Goal: Find specific page/section: Find specific page/section

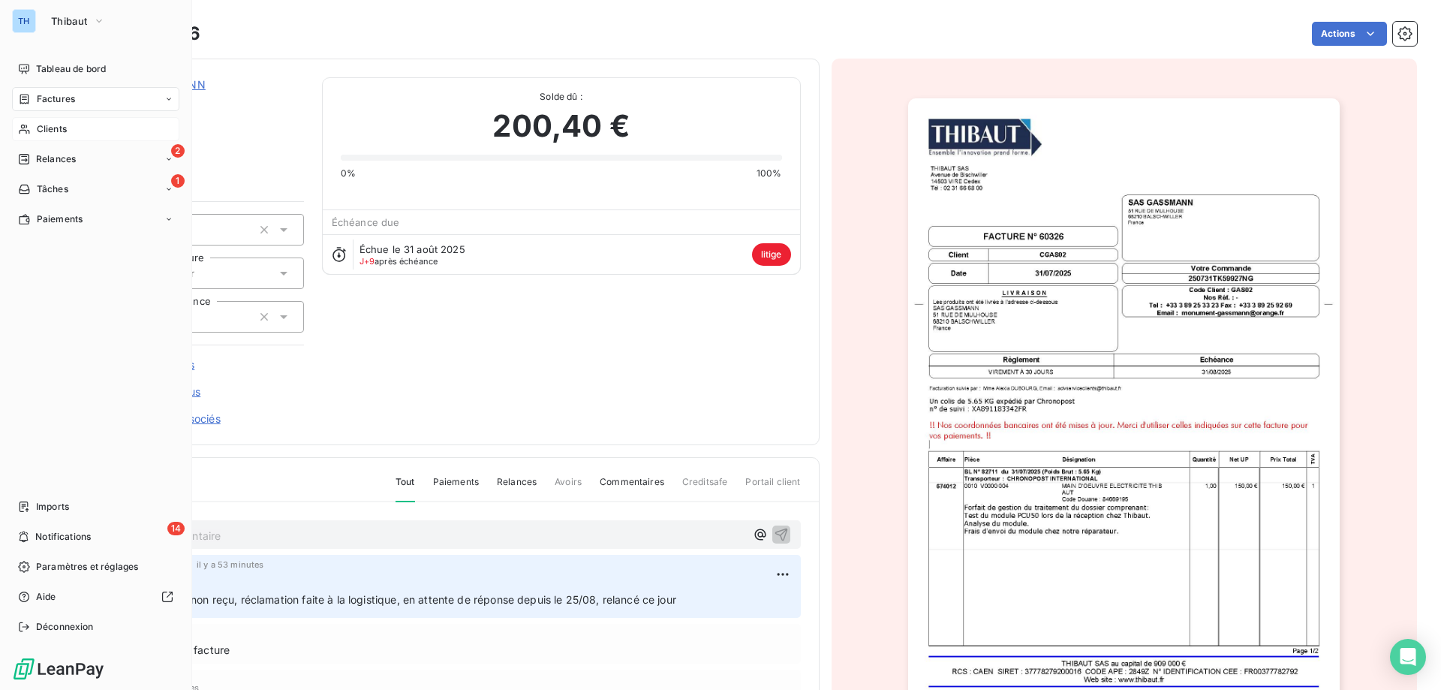
click at [30, 129] on icon at bounding box center [24, 129] width 13 height 12
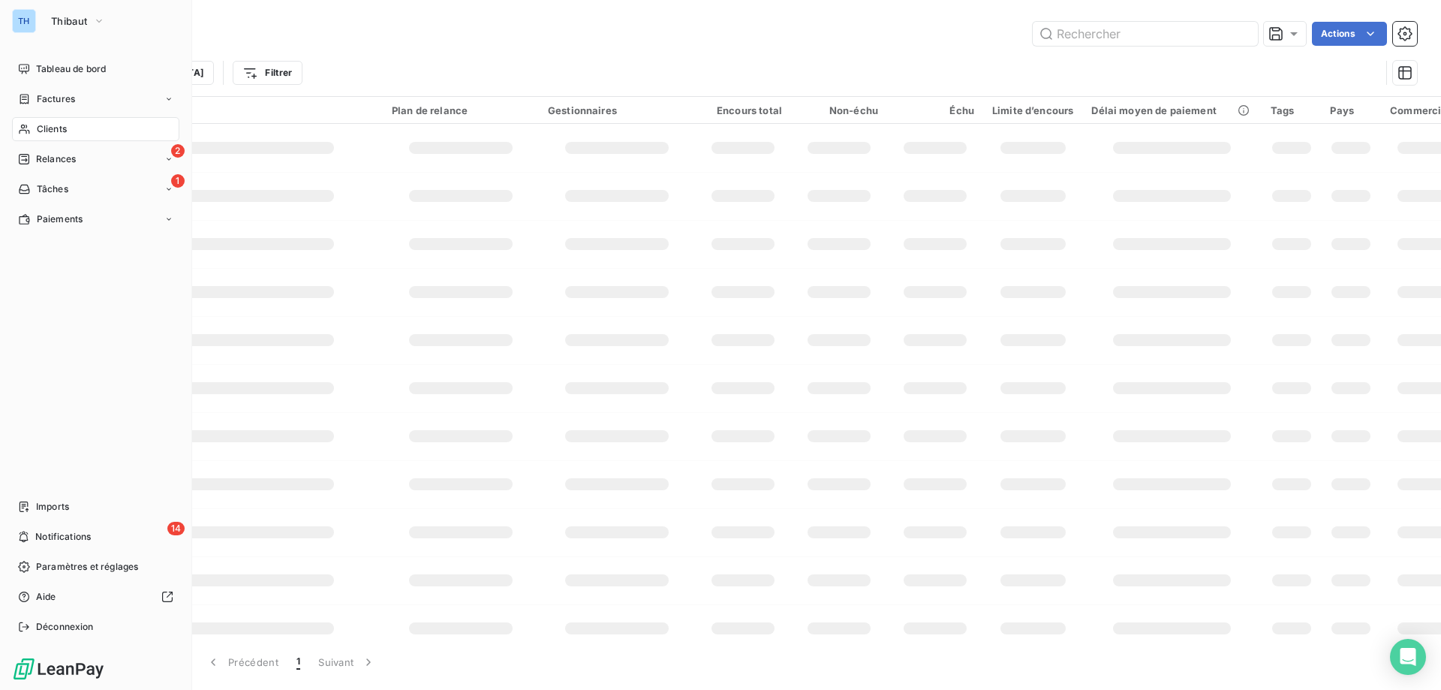
click at [29, 156] on icon at bounding box center [24, 159] width 11 height 11
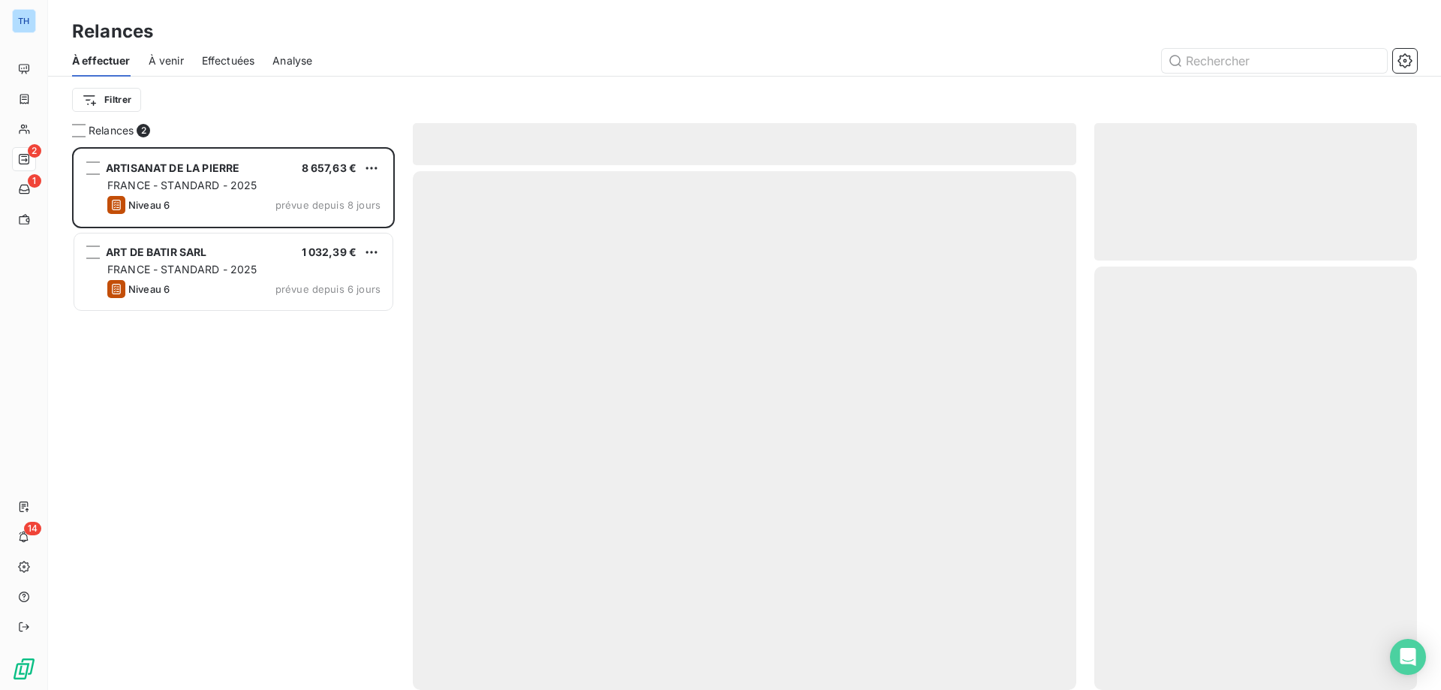
scroll to position [532, 312]
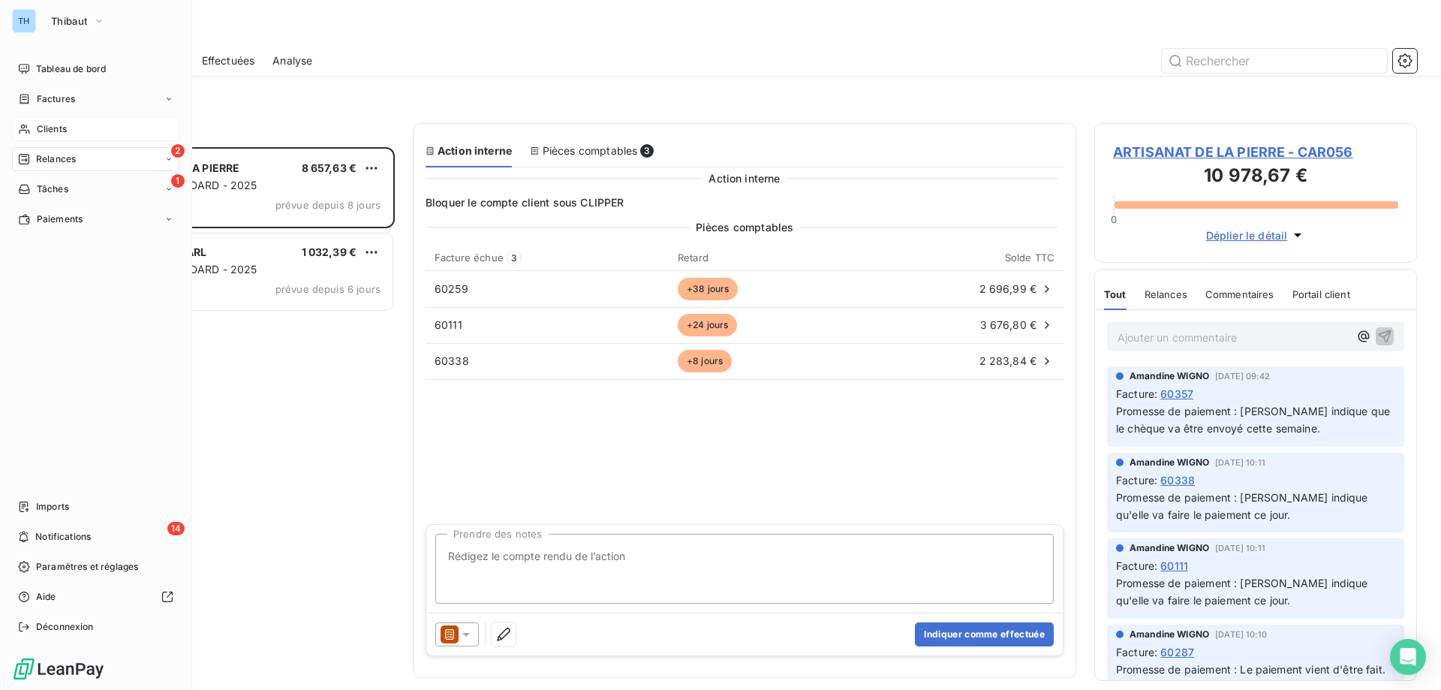
click at [32, 125] on div "Clients" at bounding box center [95, 129] width 167 height 24
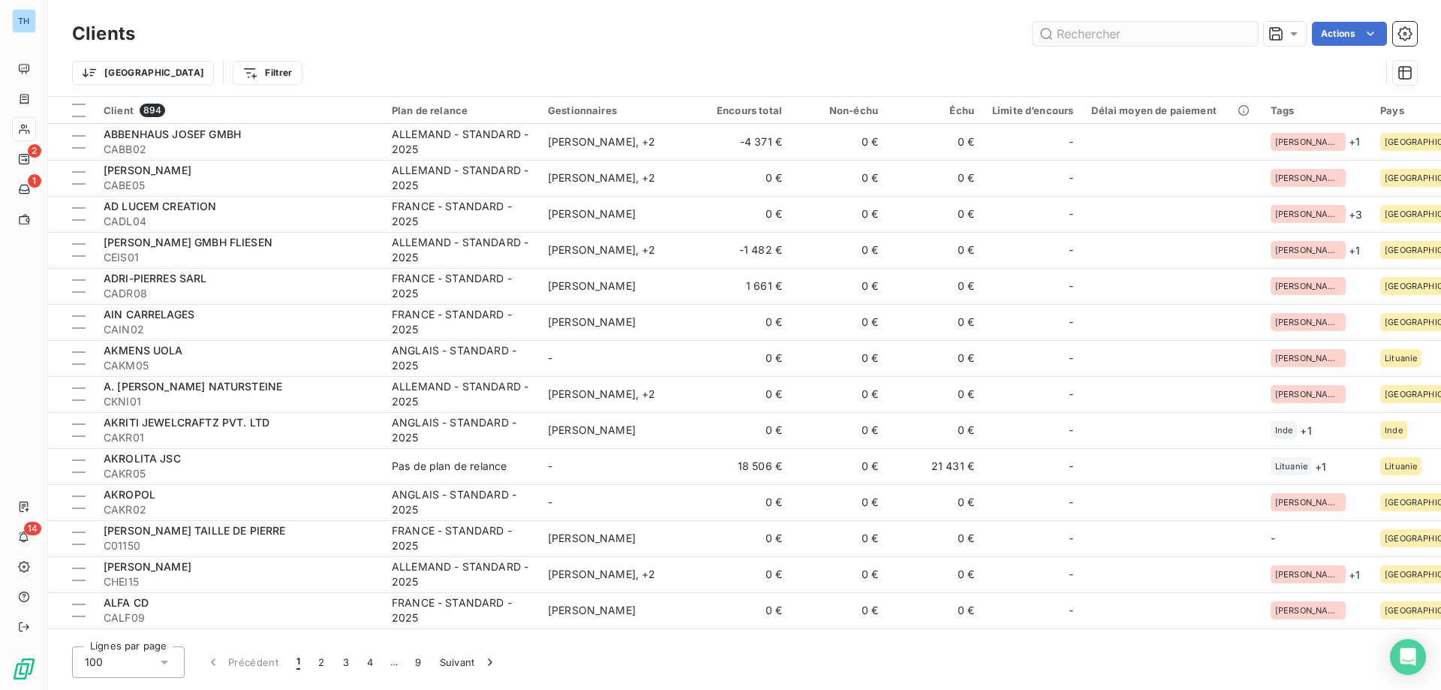
click at [1174, 32] on input "text" at bounding box center [1145, 34] width 225 height 24
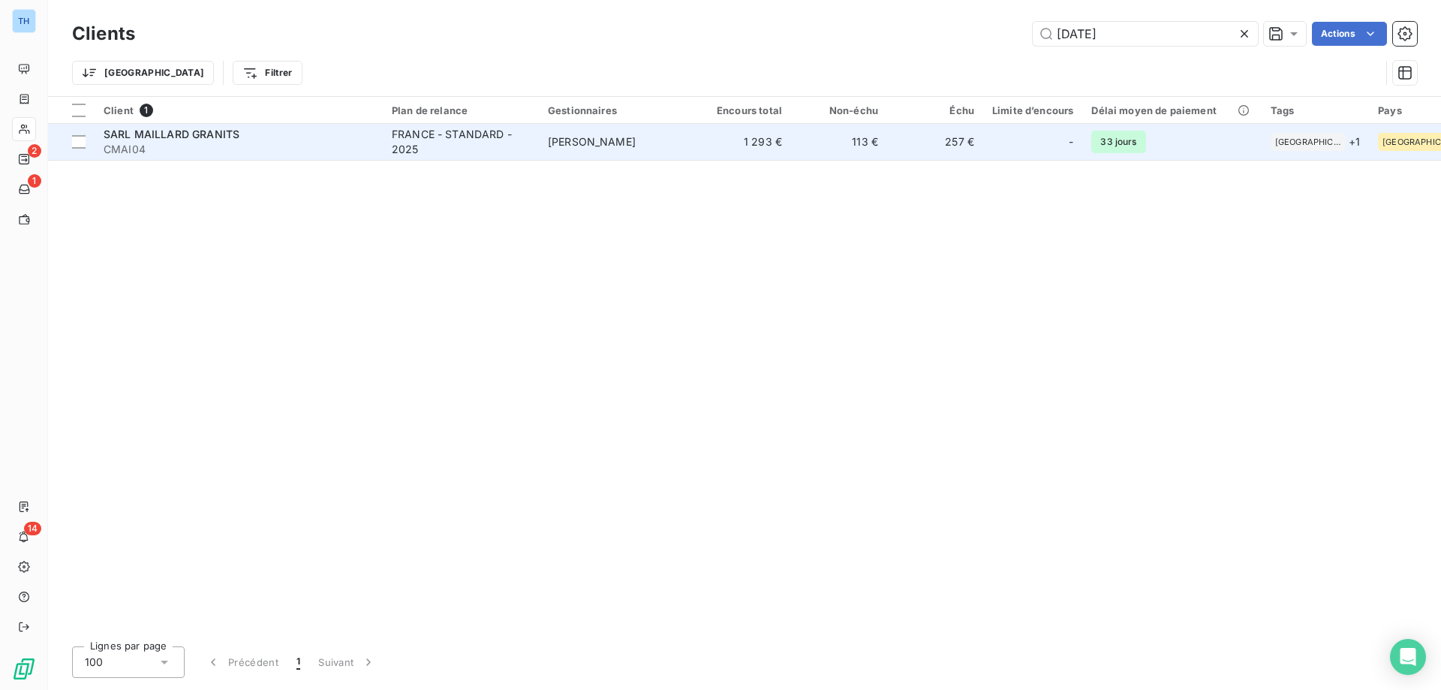
type input "[DATE]"
click at [554, 157] on td "[PERSON_NAME]" at bounding box center [617, 142] width 156 height 36
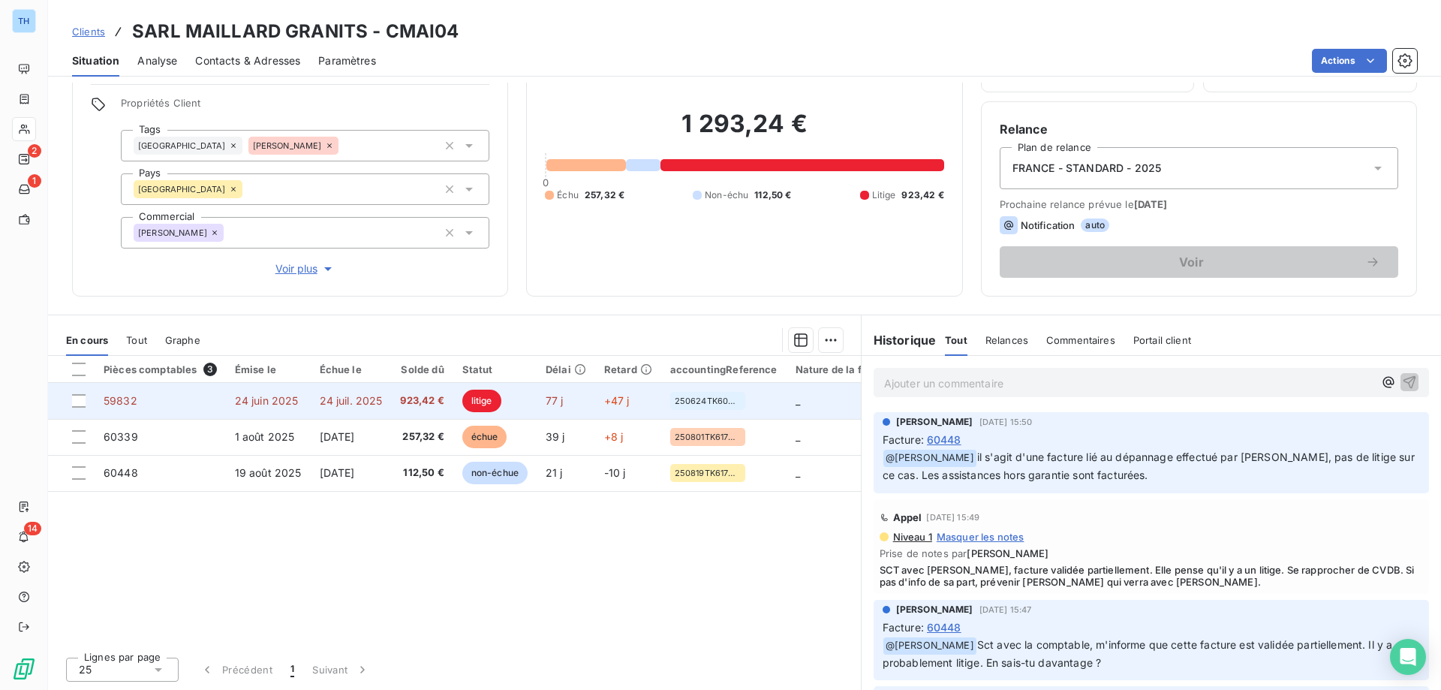
click at [564, 405] on span "77 j" at bounding box center [555, 400] width 18 height 13
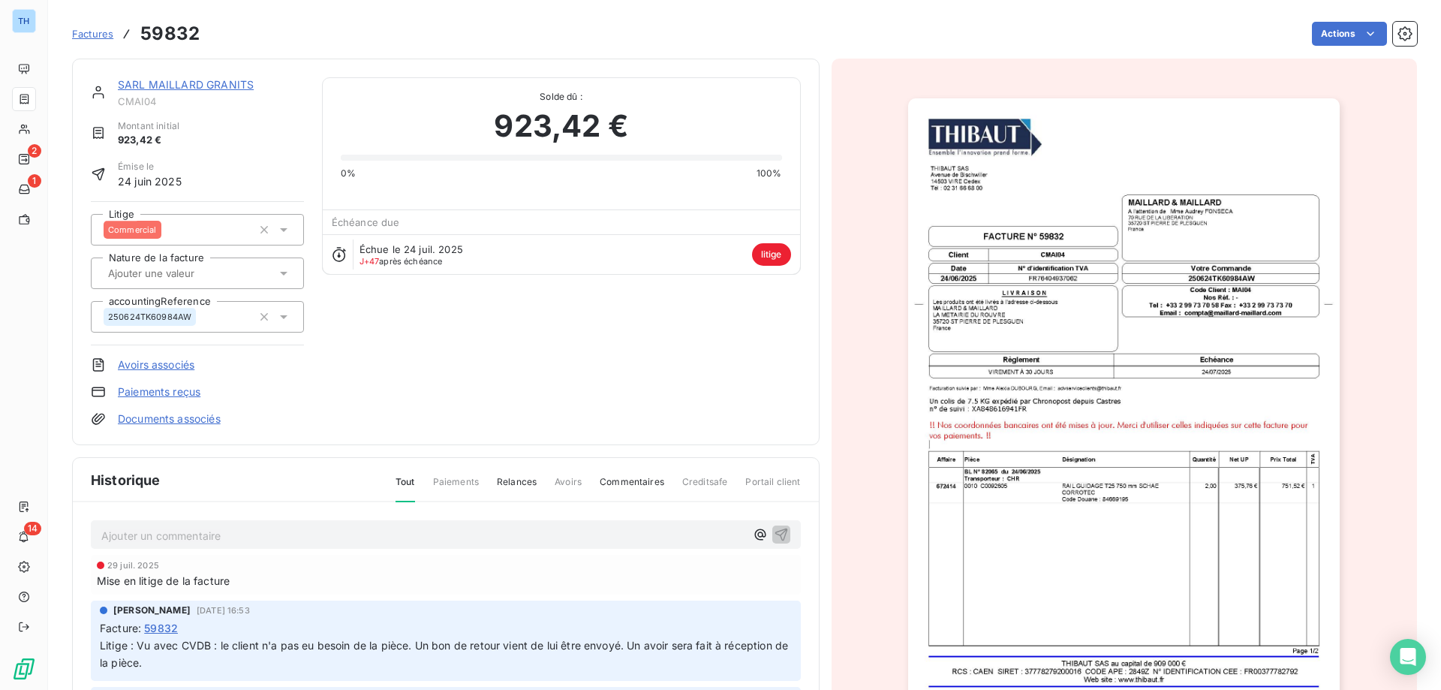
click at [1073, 373] on img "button" at bounding box center [1124, 403] width 432 height 611
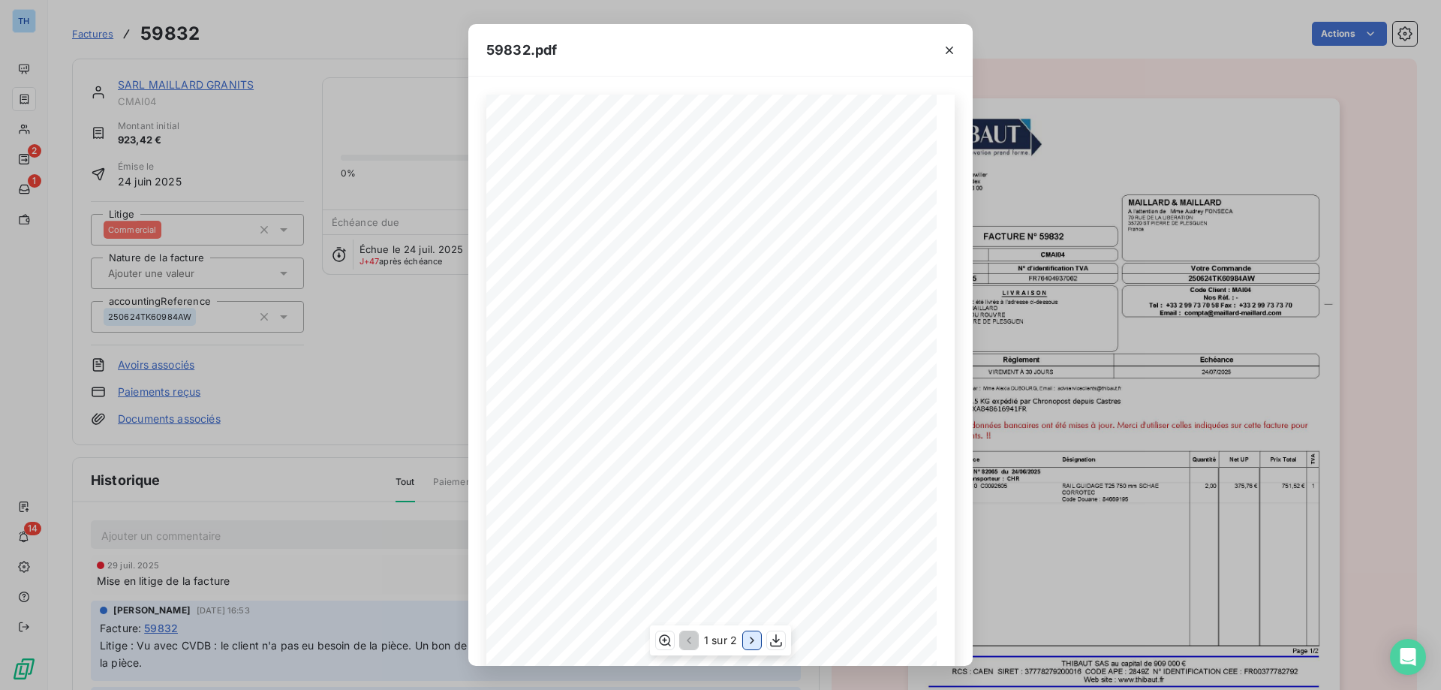
click at [749, 640] on icon "button" at bounding box center [752, 640] width 15 height 15
click at [951, 51] on icon "button" at bounding box center [950, 51] width 8 height 8
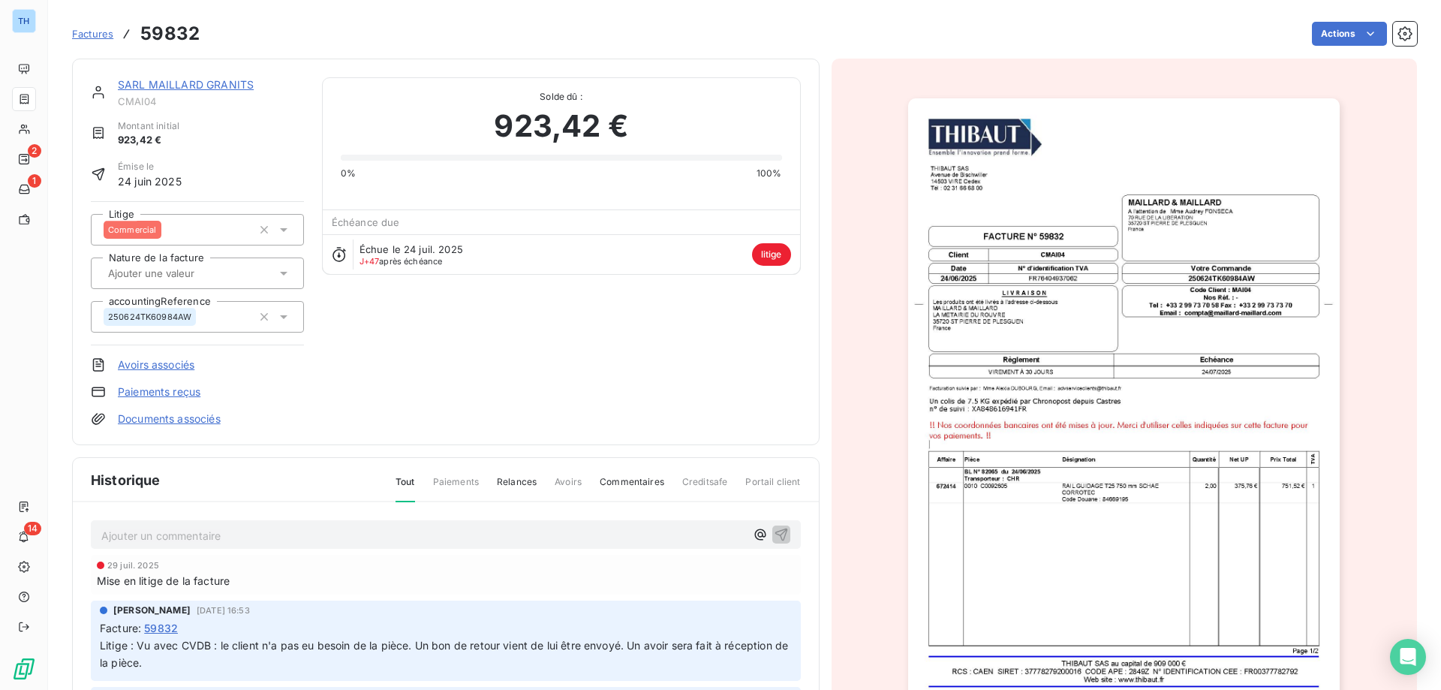
click at [1003, 514] on img "button" at bounding box center [1124, 403] width 432 height 611
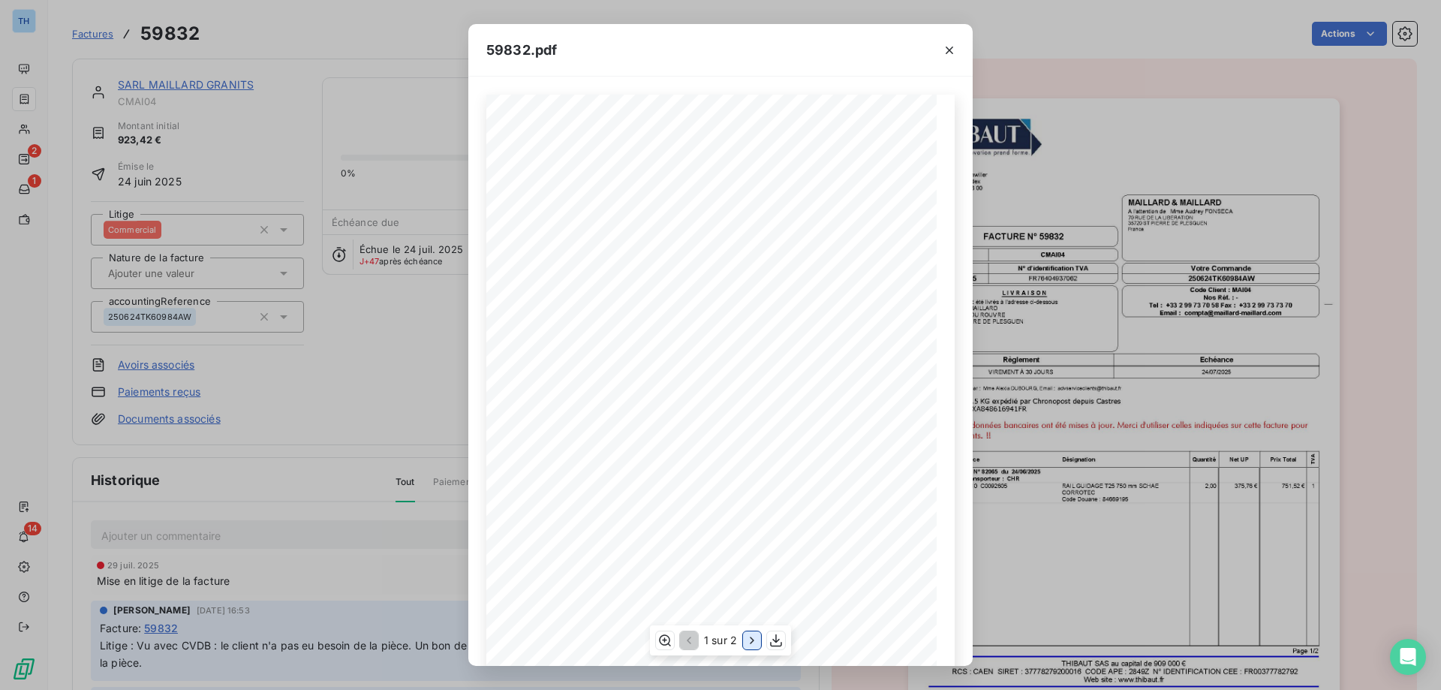
click at [748, 639] on icon "button" at bounding box center [752, 640] width 15 height 15
click at [946, 44] on icon "button" at bounding box center [949, 50] width 15 height 15
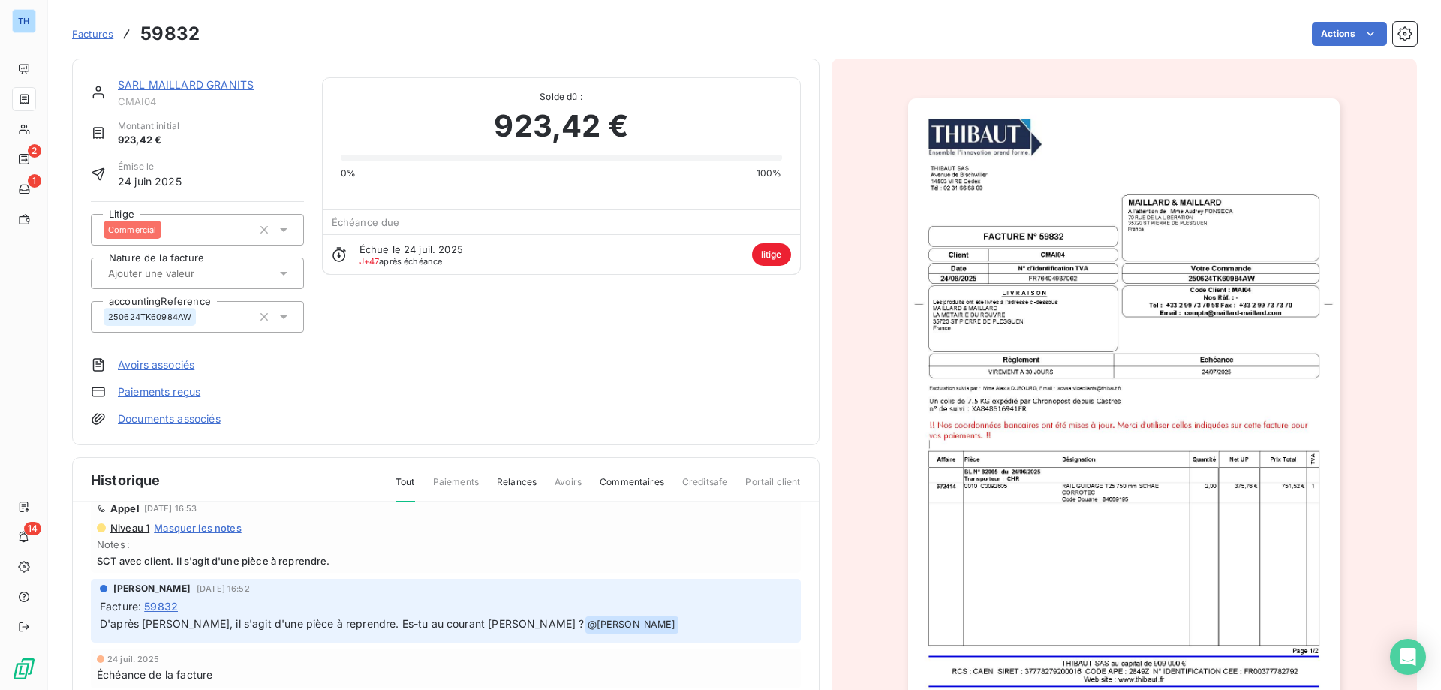
click at [1133, 436] on img "button" at bounding box center [1124, 403] width 432 height 611
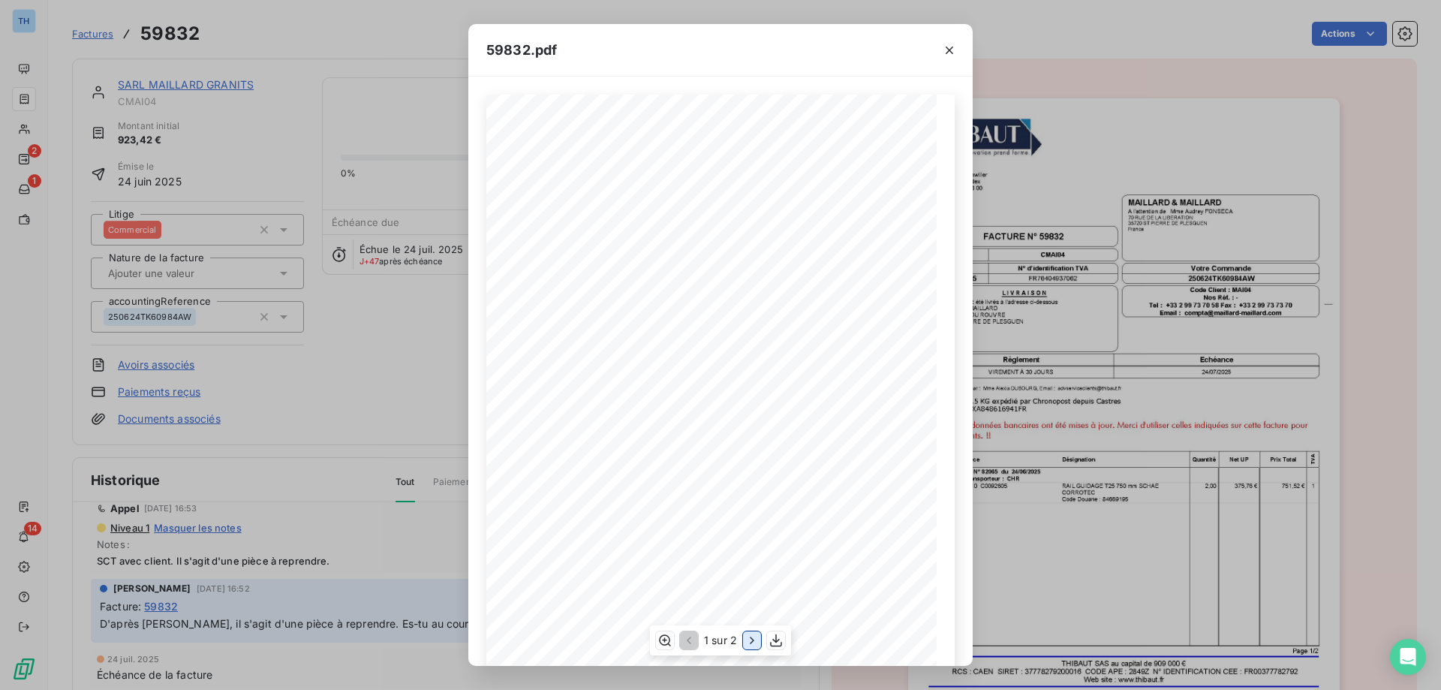
click at [755, 643] on icon "button" at bounding box center [752, 640] width 15 height 15
click at [957, 50] on button "button" at bounding box center [950, 50] width 24 height 24
